Goal: Task Accomplishment & Management: Complete application form

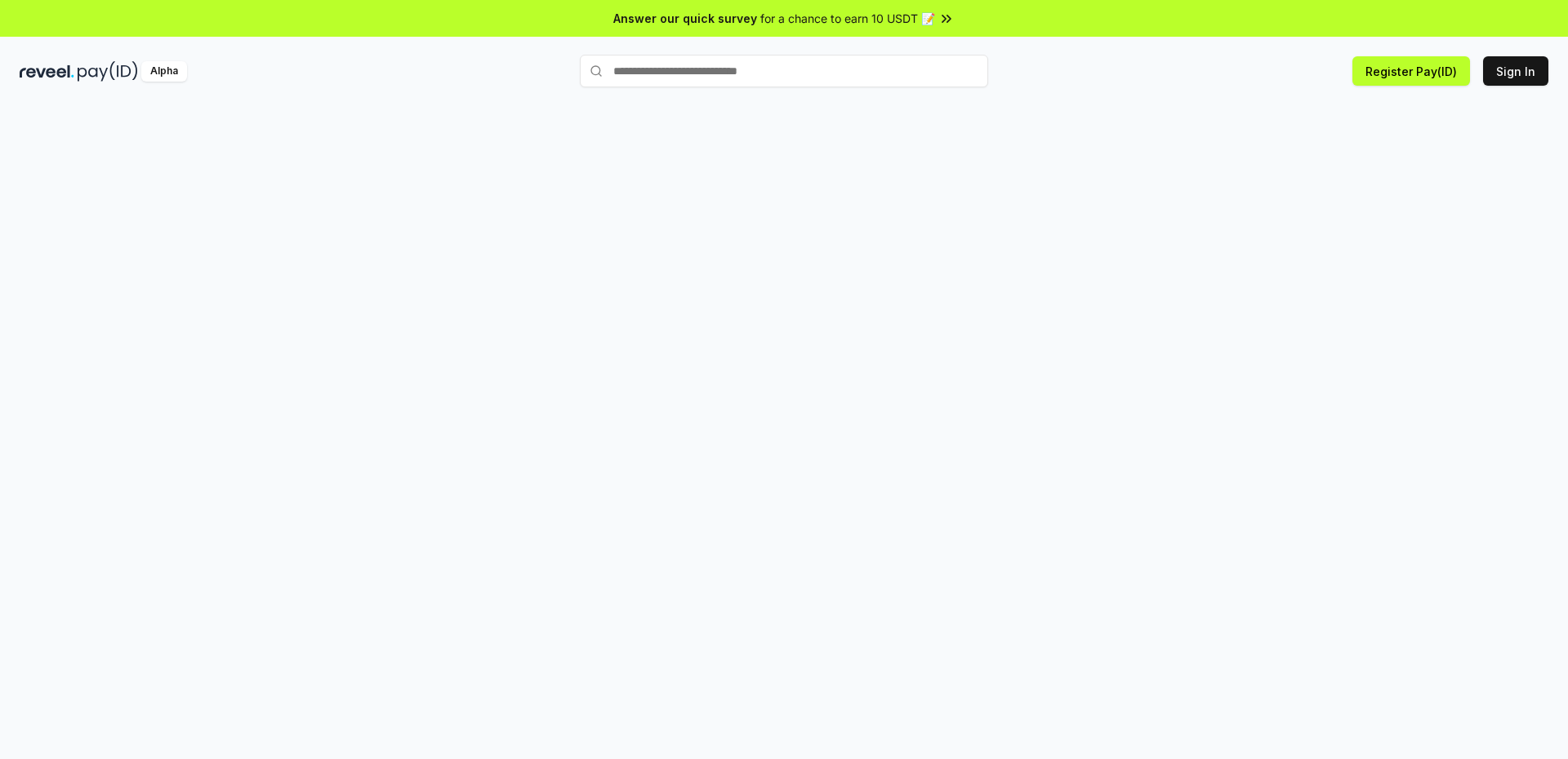
click at [641, 71] on input "text" at bounding box center [783, 71] width 408 height 33
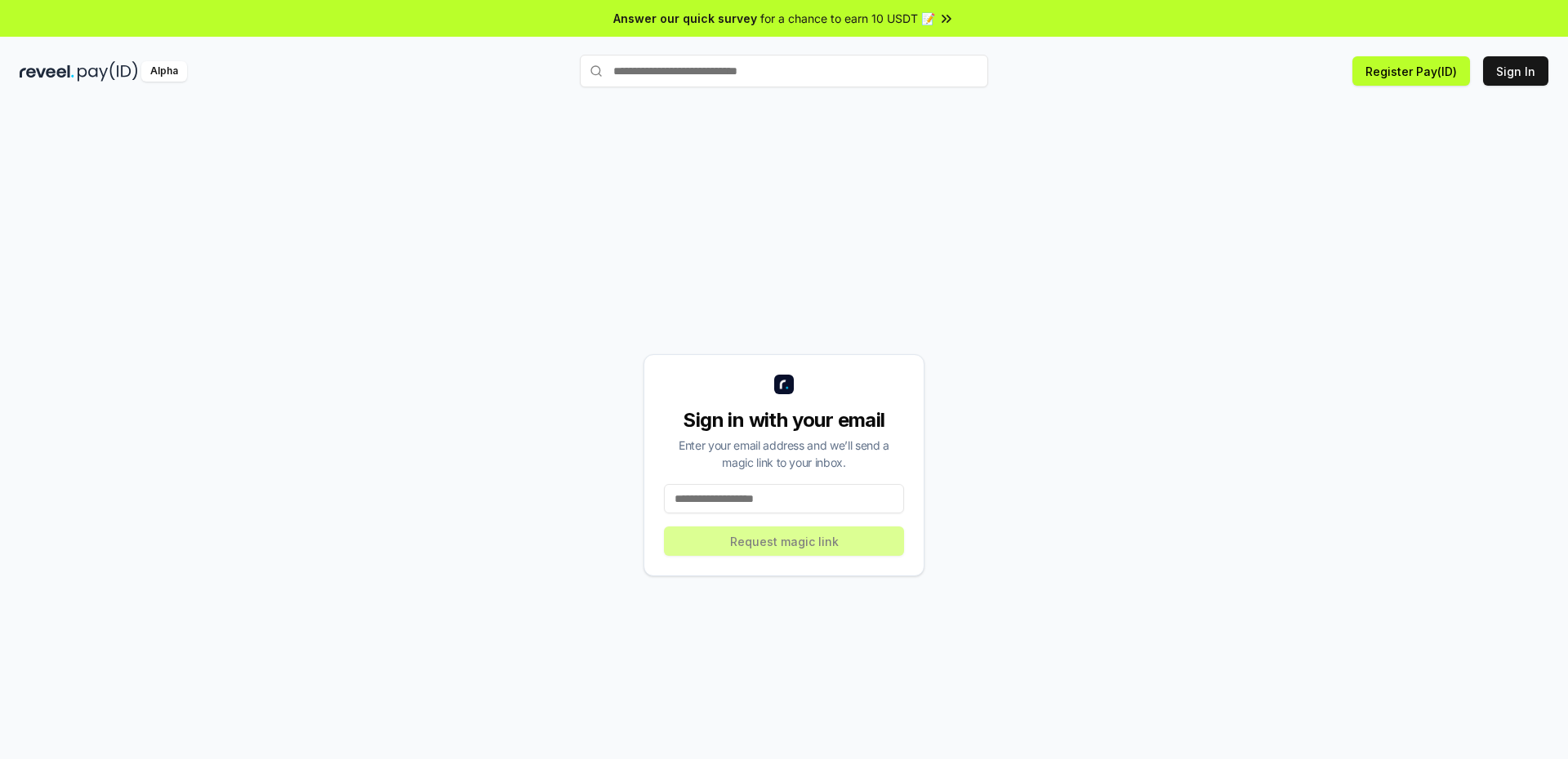
click at [718, 491] on input at bounding box center [784, 498] width 240 height 29
type input "**********"
click at [771, 540] on button "Request magic link" at bounding box center [784, 540] width 240 height 29
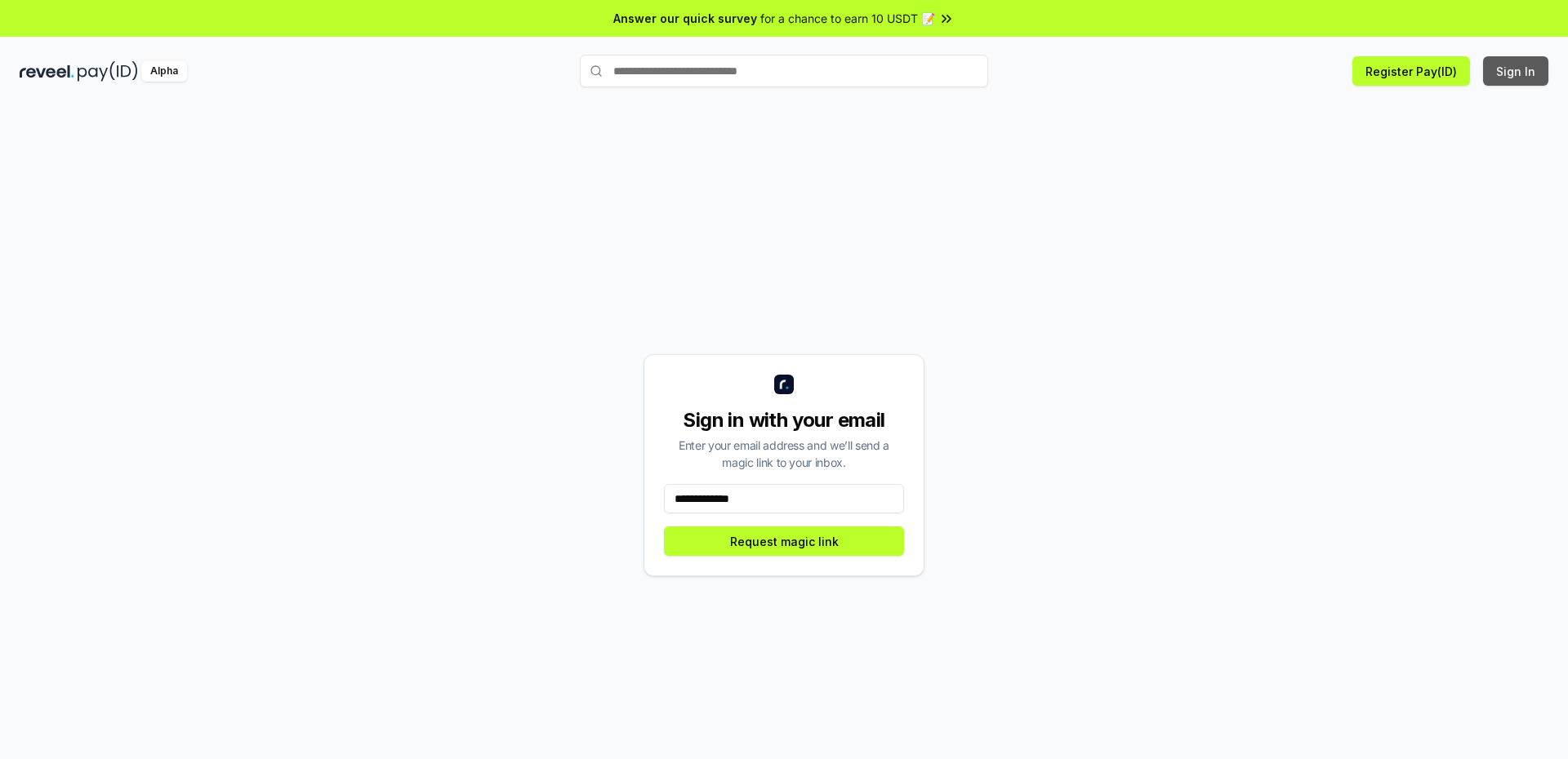
click at [1509, 71] on button "Sign In" at bounding box center [1515, 71] width 65 height 29
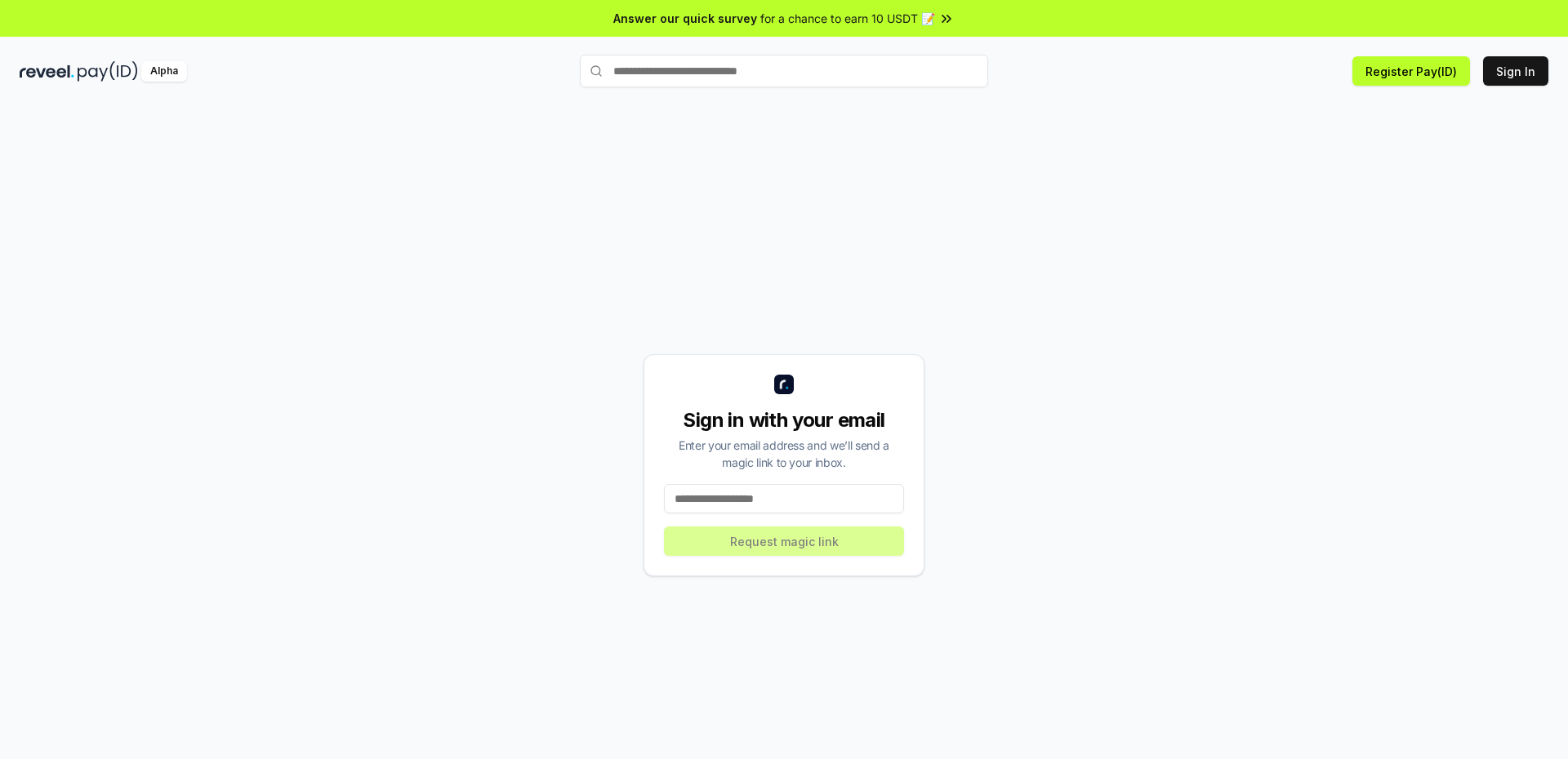
click at [758, 496] on input at bounding box center [784, 498] width 240 height 29
